Goal: Navigation & Orientation: Understand site structure

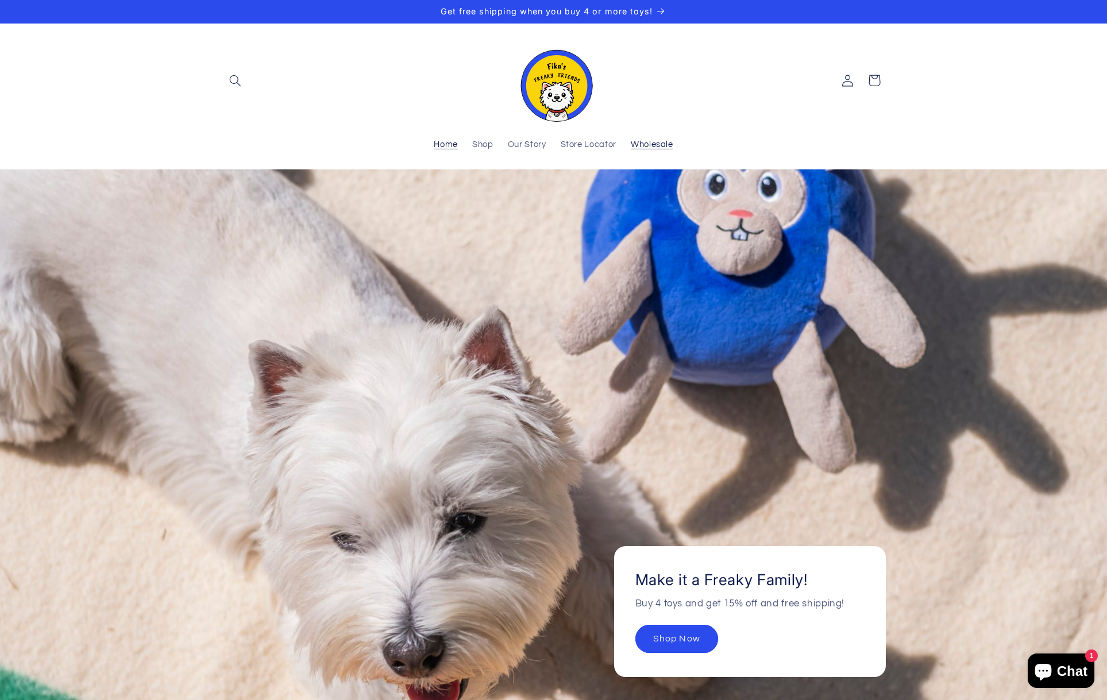
click at [644, 148] on span "Wholesale" at bounding box center [652, 145] width 42 height 11
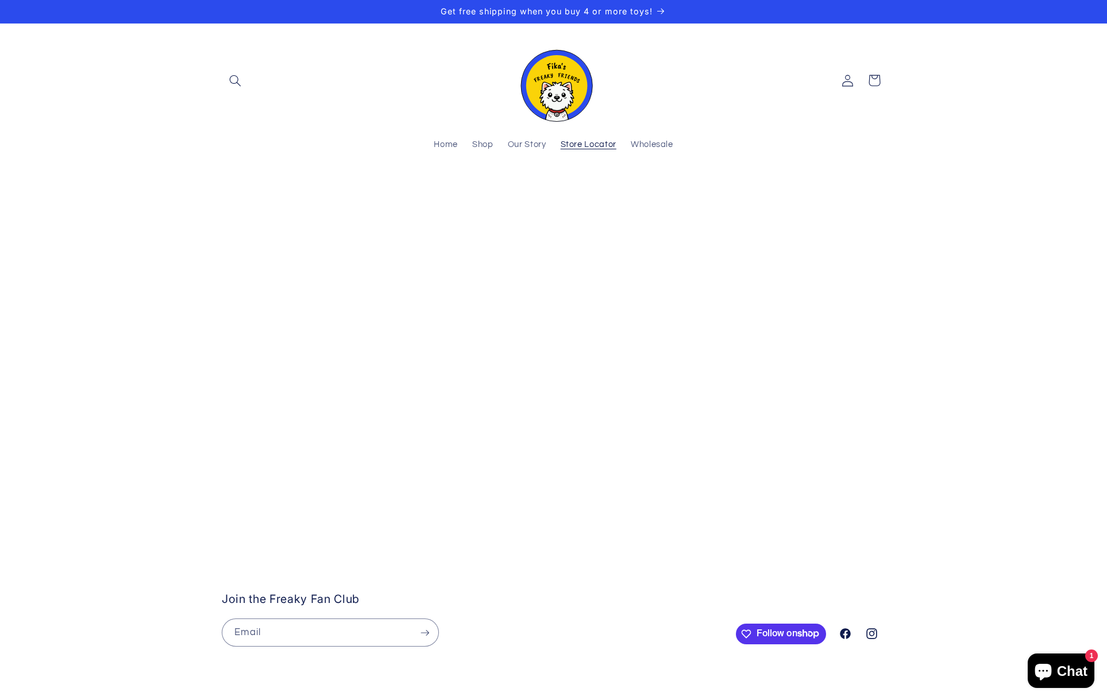
click at [599, 147] on span "Store Locator" at bounding box center [588, 145] width 56 height 11
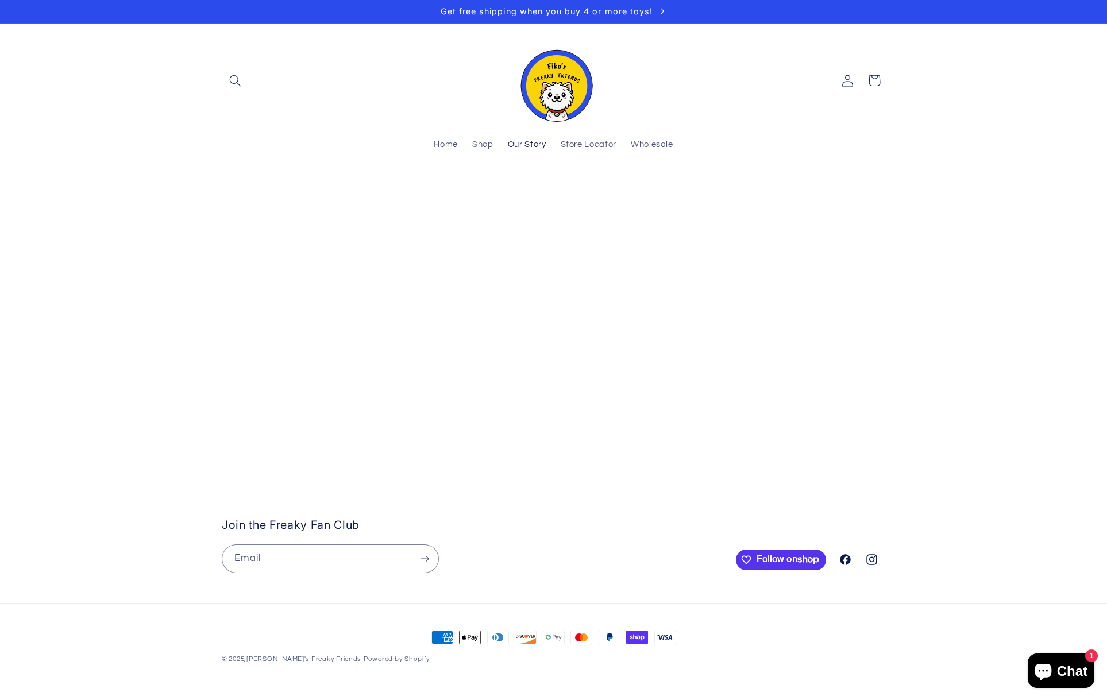
click at [523, 143] on span "Our Story" at bounding box center [527, 145] width 38 height 11
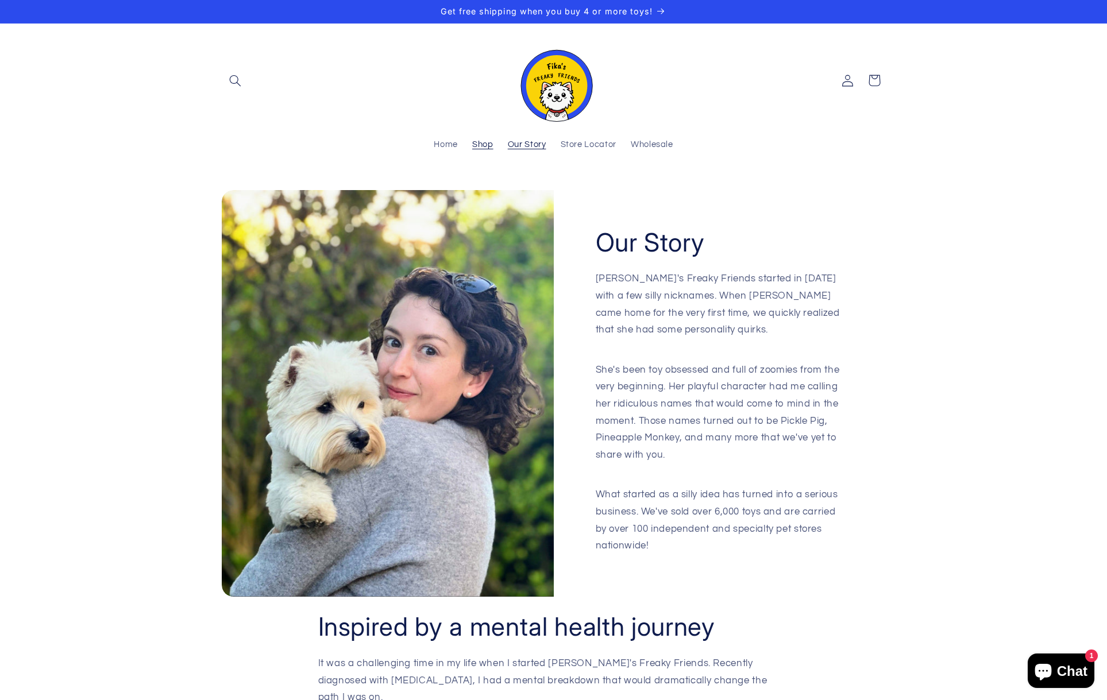
click at [486, 149] on span "Shop" at bounding box center [482, 145] width 21 height 11
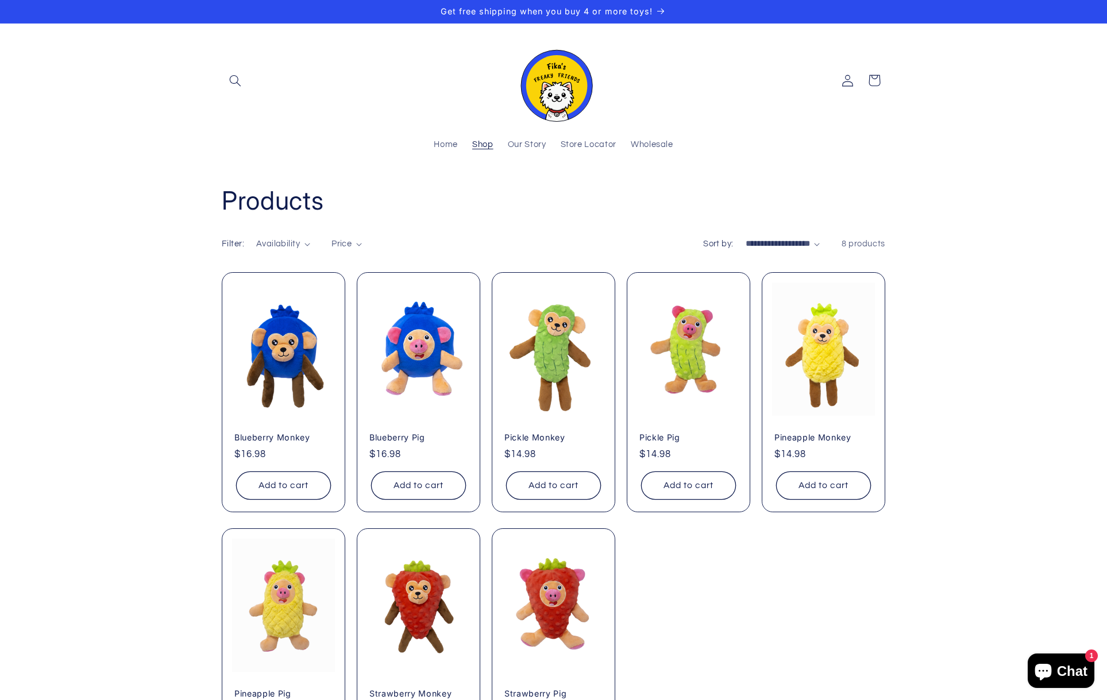
click at [826, 150] on header "Home Shop Our Story Store Locator Wholesale Log in Facebook Instagram Search" at bounding box center [554, 97] width 724 height 146
click at [530, 150] on span "Our Story" at bounding box center [527, 145] width 38 height 11
